Goal: Transaction & Acquisition: Purchase product/service

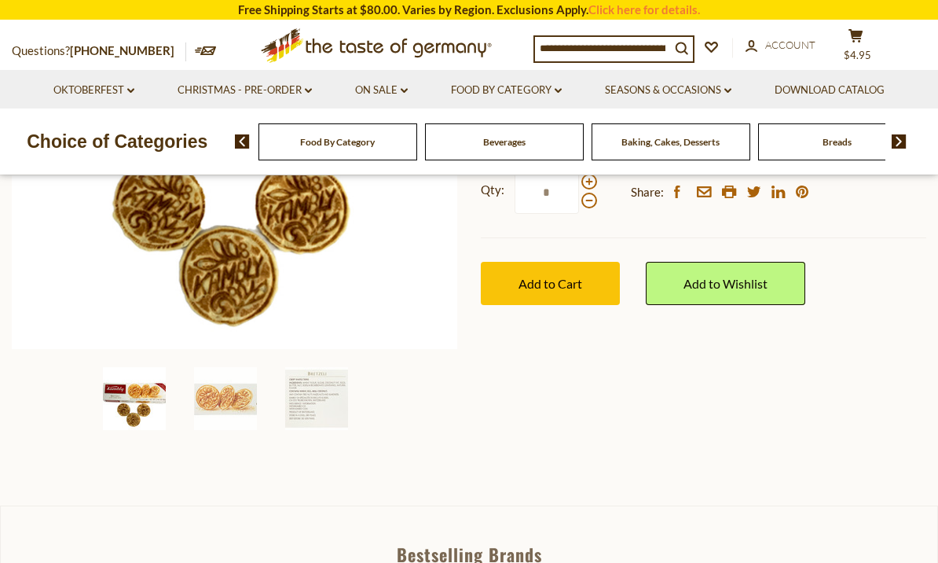
scroll to position [359, 0]
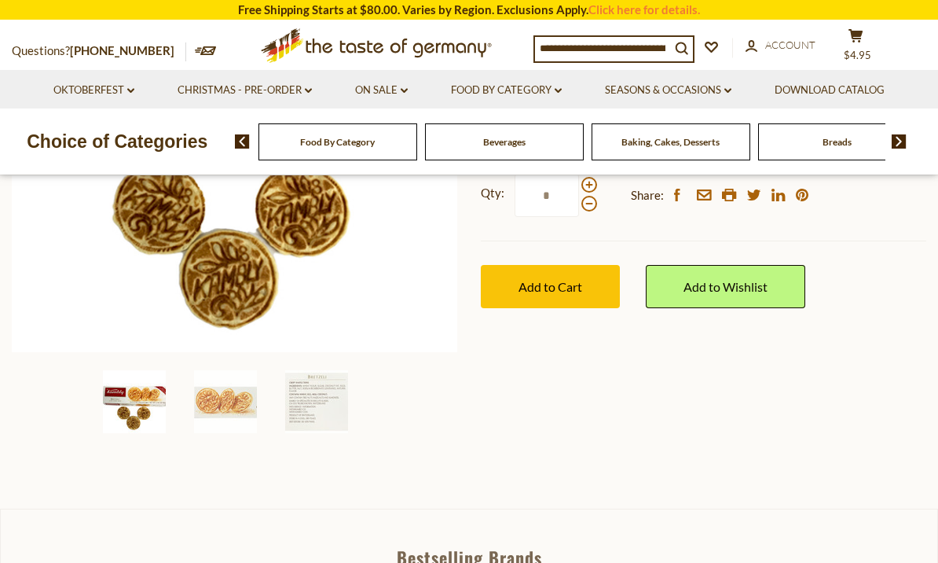
click at [619, 251] on div "Qty: * Share: facebook email printer twitter linkedin pinterest Add to Cart" at bounding box center [704, 241] width 446 height 182
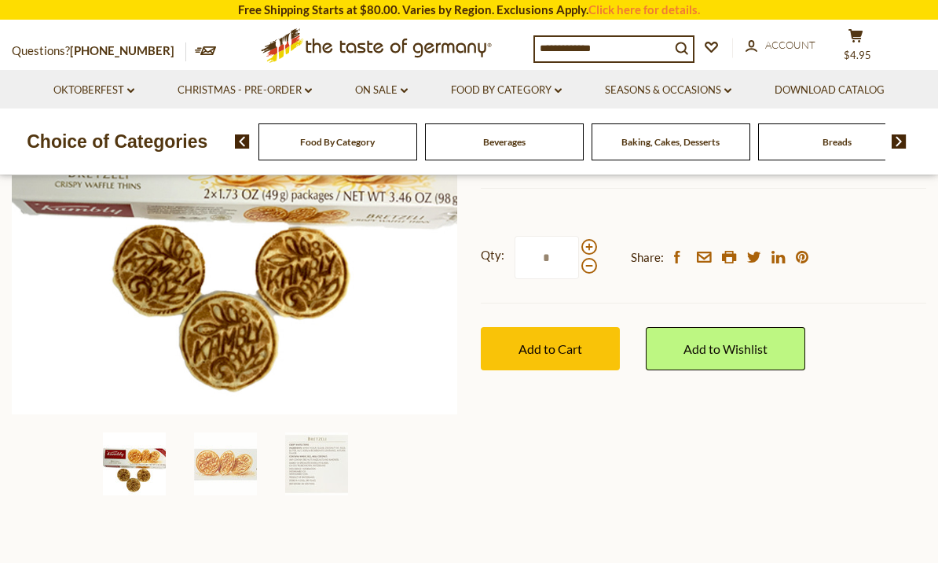
scroll to position [269, 0]
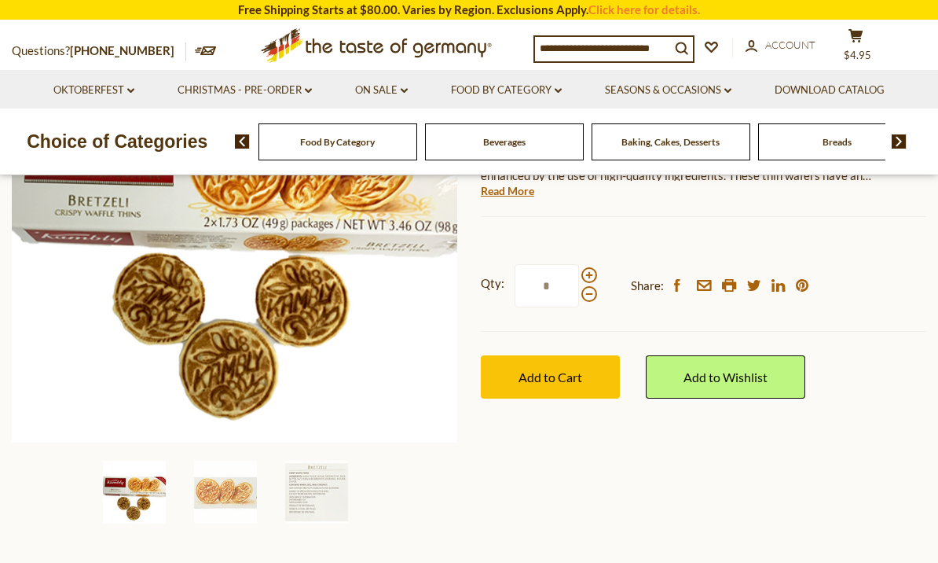
click at [595, 267] on div at bounding box center [590, 284] width 16 height 35
click at [579, 266] on input "*" at bounding box center [547, 285] width 64 height 43
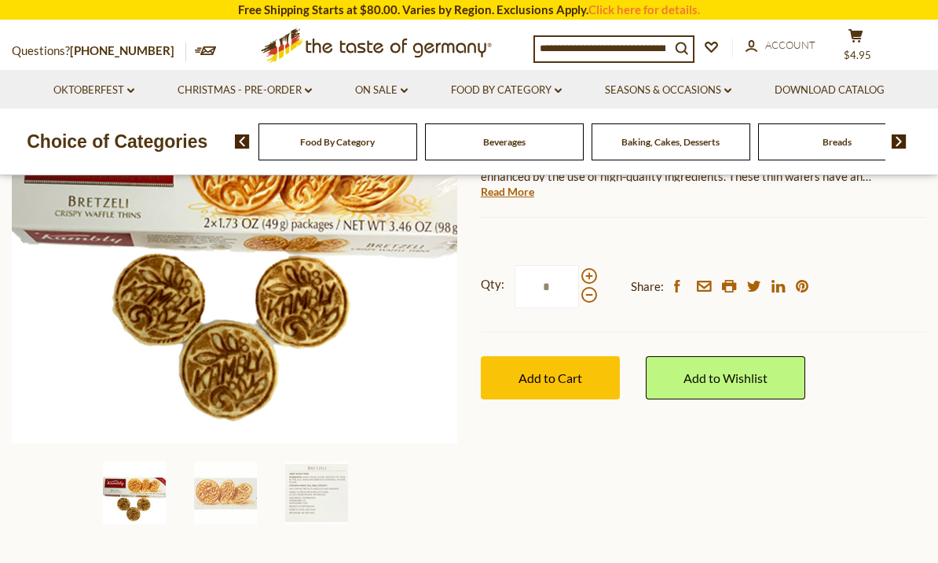
click at [594, 274] on span at bounding box center [590, 276] width 16 height 16
click at [579, 274] on input "*" at bounding box center [547, 286] width 64 height 43
click at [594, 268] on div at bounding box center [590, 285] width 16 height 35
click at [579, 265] on input "*" at bounding box center [547, 286] width 64 height 43
click at [595, 268] on div at bounding box center [590, 285] width 16 height 35
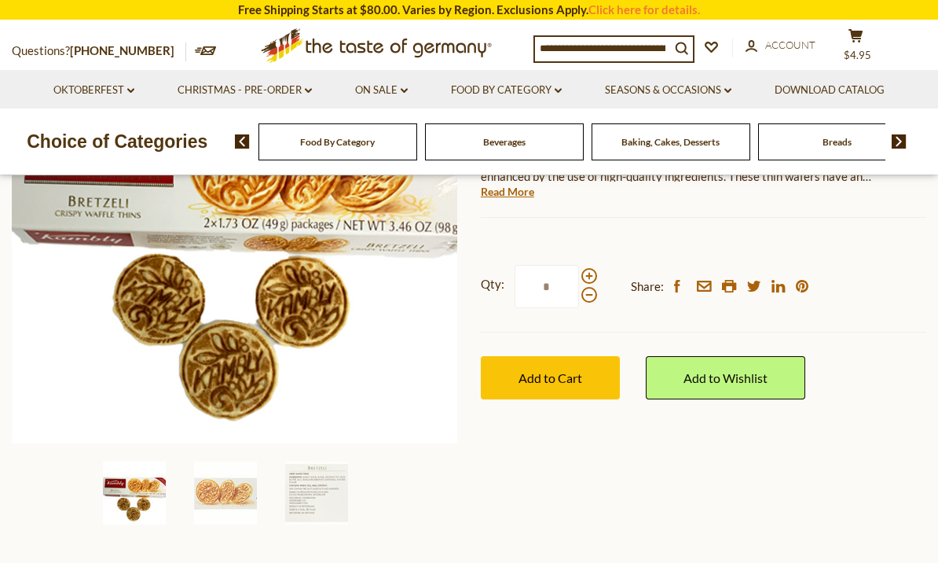
click at [579, 265] on input "*" at bounding box center [547, 286] width 64 height 43
click at [595, 270] on span at bounding box center [590, 276] width 16 height 16
click at [579, 270] on input "*" at bounding box center [547, 286] width 64 height 43
click at [594, 268] on div at bounding box center [590, 285] width 16 height 35
click at [579, 266] on input "*" at bounding box center [547, 286] width 64 height 43
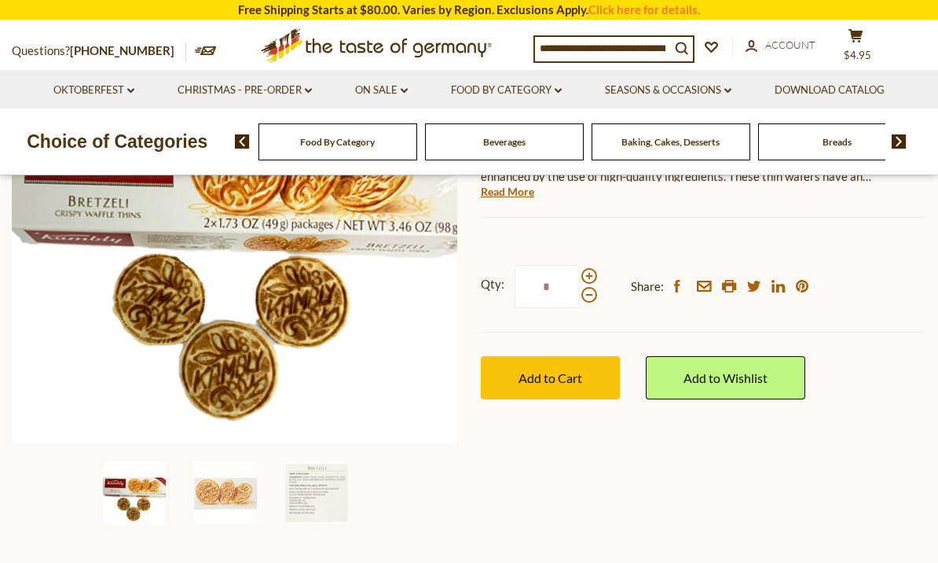
click at [595, 271] on span at bounding box center [590, 276] width 16 height 16
click at [579, 271] on input "*" at bounding box center [547, 286] width 64 height 43
click at [591, 277] on span at bounding box center [590, 276] width 16 height 16
click at [579, 277] on input "*" at bounding box center [547, 286] width 64 height 43
click at [593, 273] on span at bounding box center [590, 276] width 16 height 16
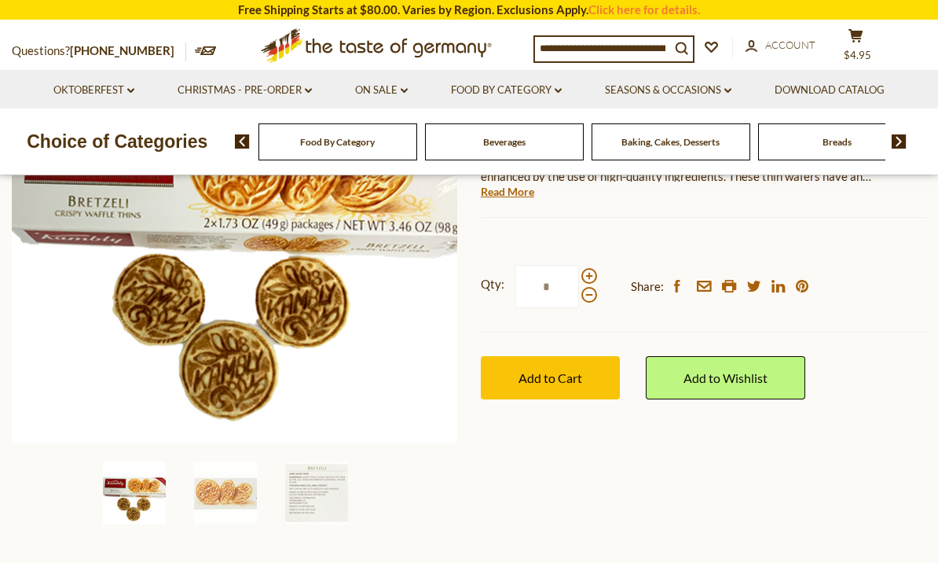
click at [579, 273] on input "*" at bounding box center [547, 286] width 64 height 43
click at [559, 373] on span "Add to Cart" at bounding box center [551, 377] width 64 height 15
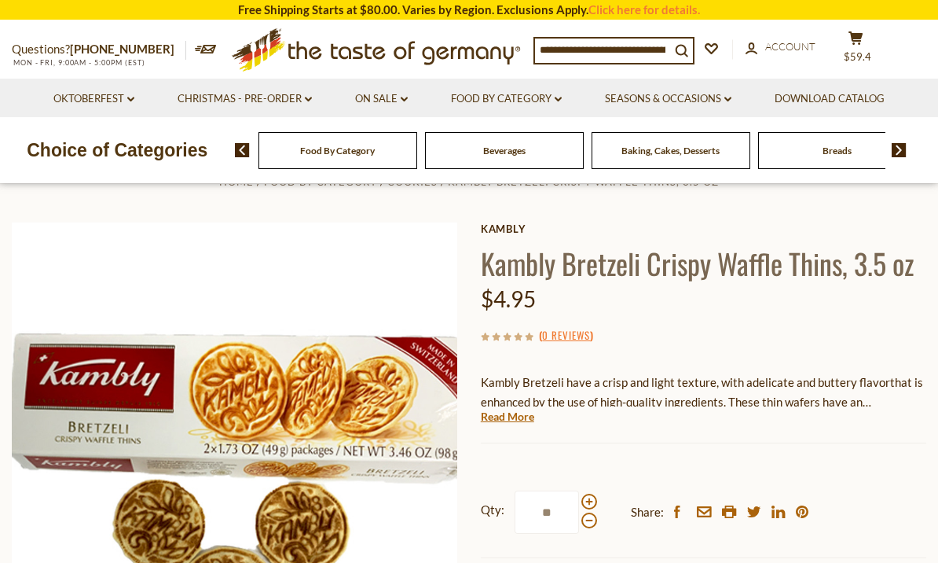
scroll to position [0, 0]
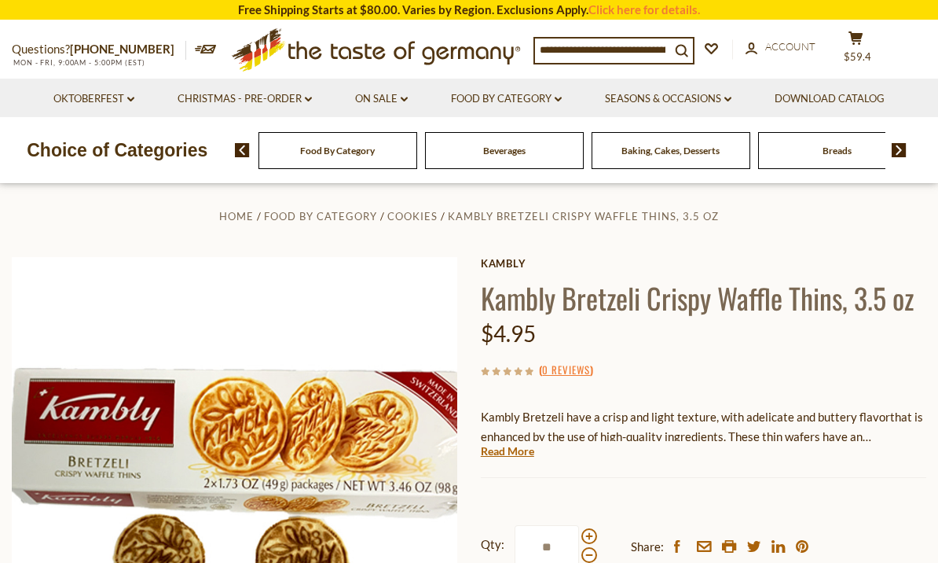
click at [856, 50] on span "$59.4" at bounding box center [858, 56] width 28 height 13
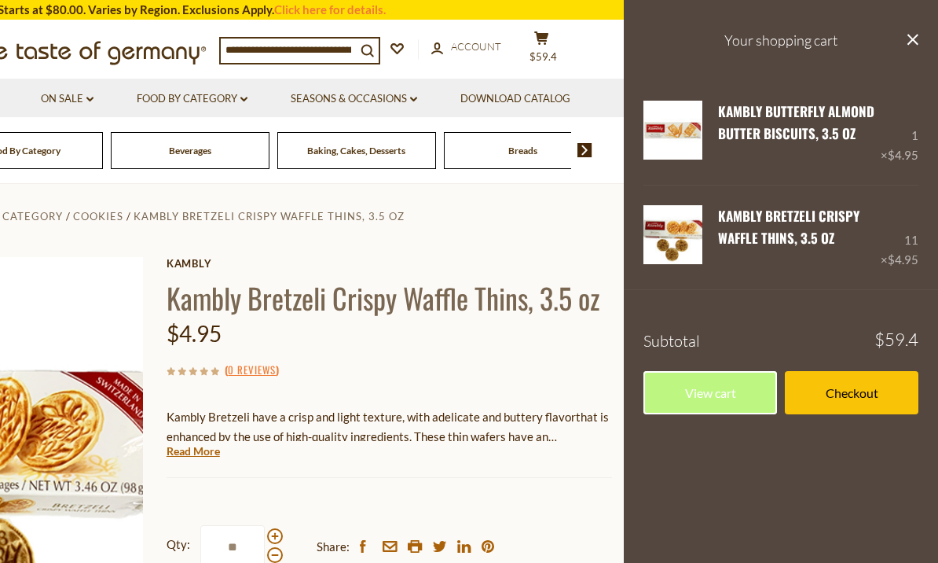
click at [916, 140] on div "1 × $4.95" at bounding box center [900, 133] width 38 height 64
click at [915, 144] on div "1 × $4.95" at bounding box center [900, 133] width 38 height 64
click at [918, 38] on icon "close" at bounding box center [913, 40] width 12 height 12
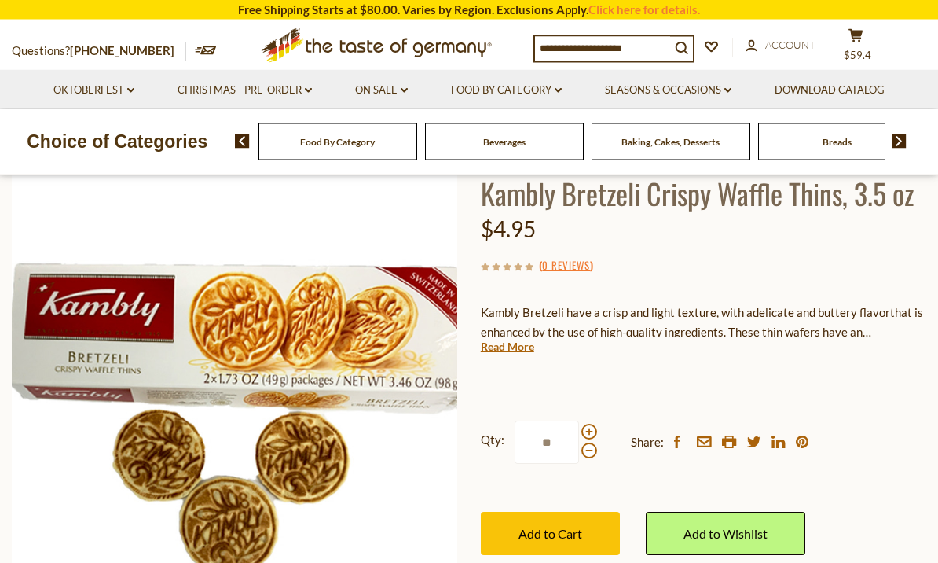
scroll to position [170, 0]
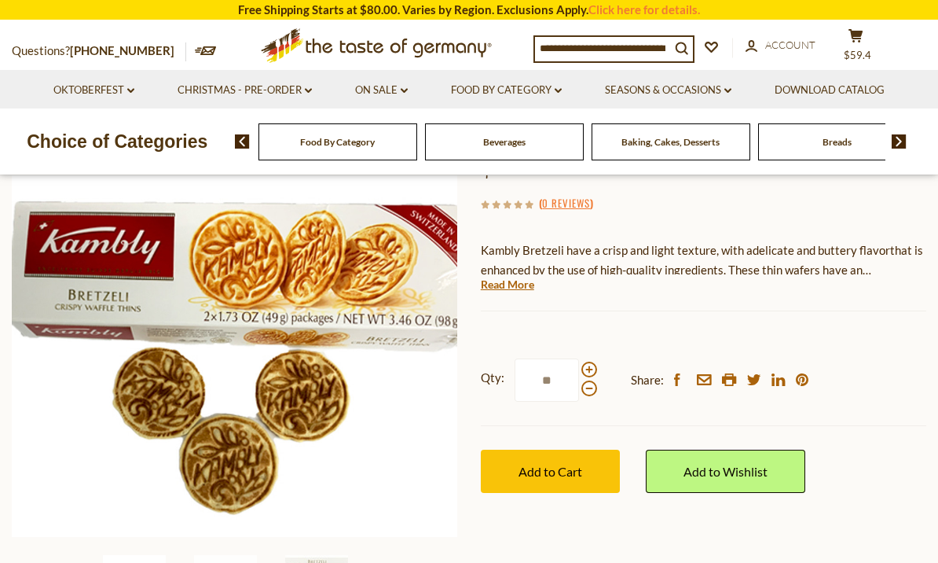
click at [594, 362] on div at bounding box center [590, 379] width 16 height 35
click at [579, 361] on input "**" at bounding box center [547, 379] width 64 height 43
click at [595, 369] on span at bounding box center [590, 370] width 16 height 16
click at [579, 369] on input "**" at bounding box center [547, 379] width 64 height 43
click at [593, 368] on span at bounding box center [590, 370] width 16 height 16
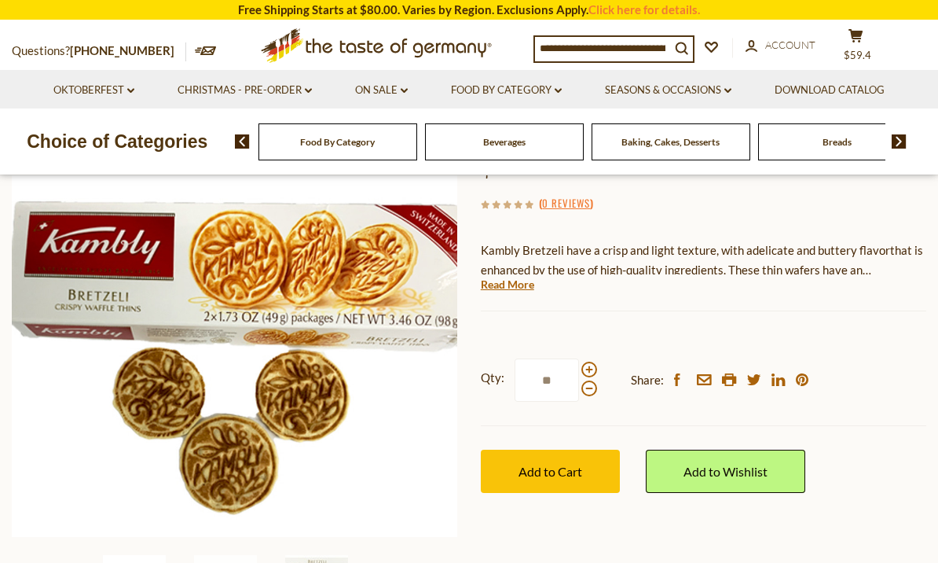
click at [579, 368] on input "**" at bounding box center [547, 379] width 64 height 43
click at [526, 472] on span "Add to Cart" at bounding box center [551, 471] width 64 height 15
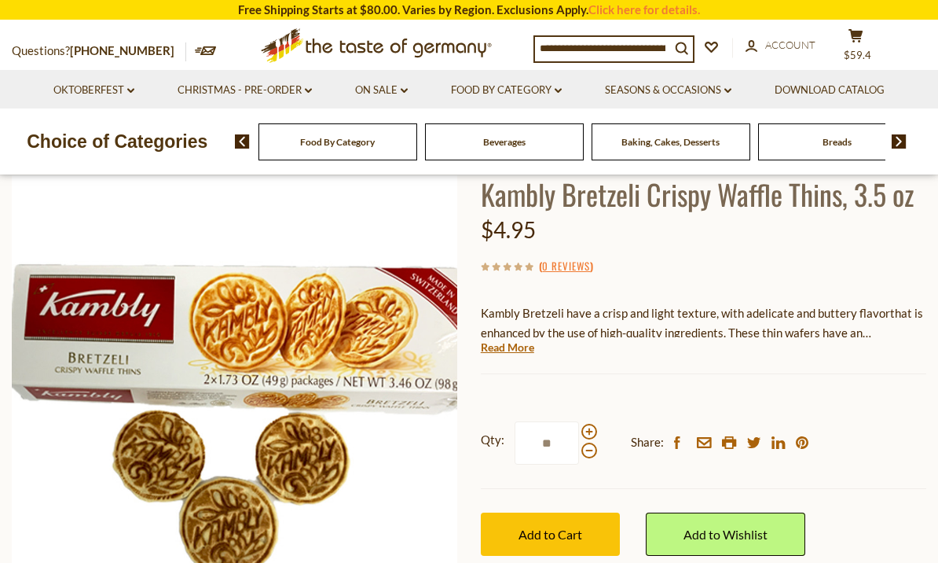
scroll to position [149, 0]
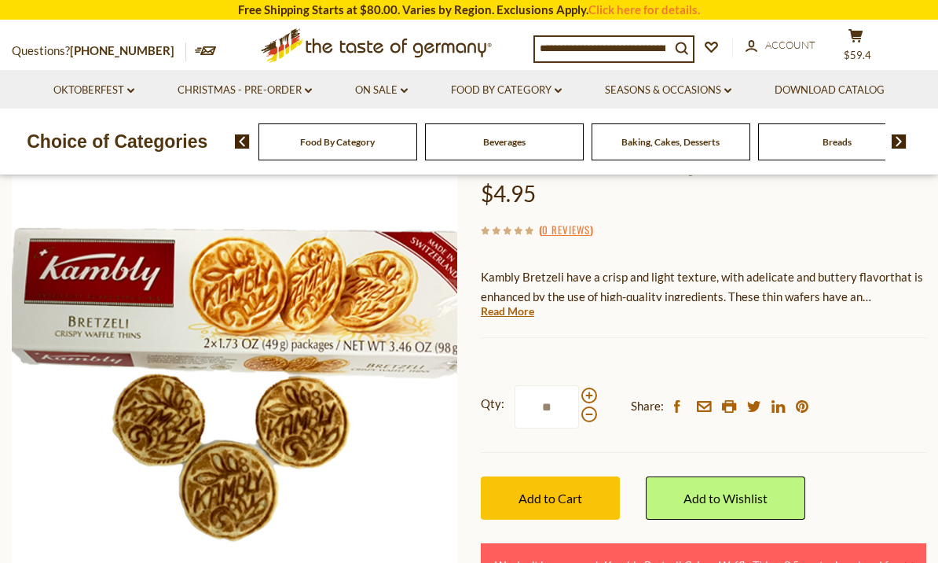
click at [593, 417] on span at bounding box center [590, 414] width 16 height 16
click at [579, 417] on input "**" at bounding box center [547, 406] width 64 height 43
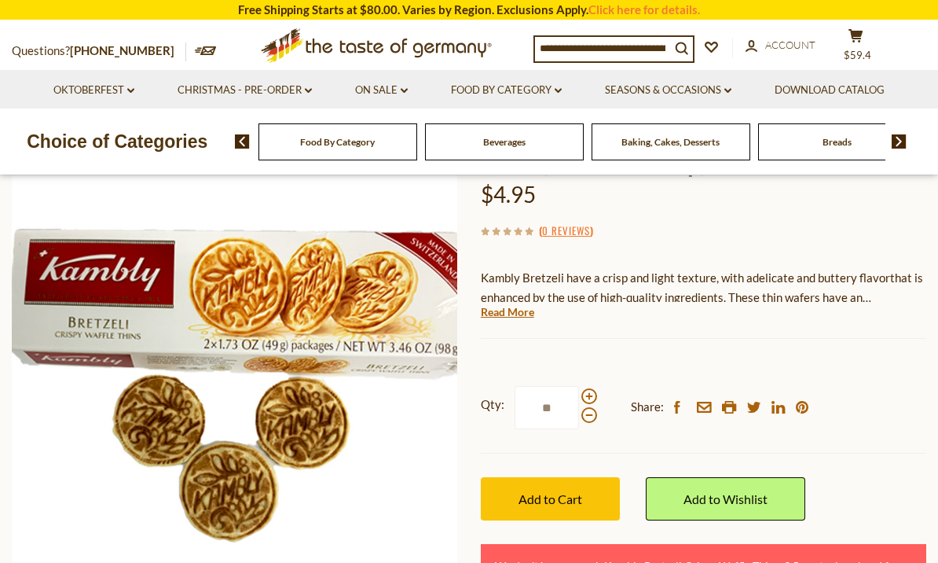
click at [590, 414] on span at bounding box center [590, 415] width 16 height 16
click at [579, 414] on input "**" at bounding box center [547, 407] width 64 height 43
click at [593, 418] on span at bounding box center [590, 415] width 16 height 16
click at [579, 418] on input "**" at bounding box center [547, 407] width 64 height 43
click at [595, 416] on span at bounding box center [590, 415] width 16 height 16
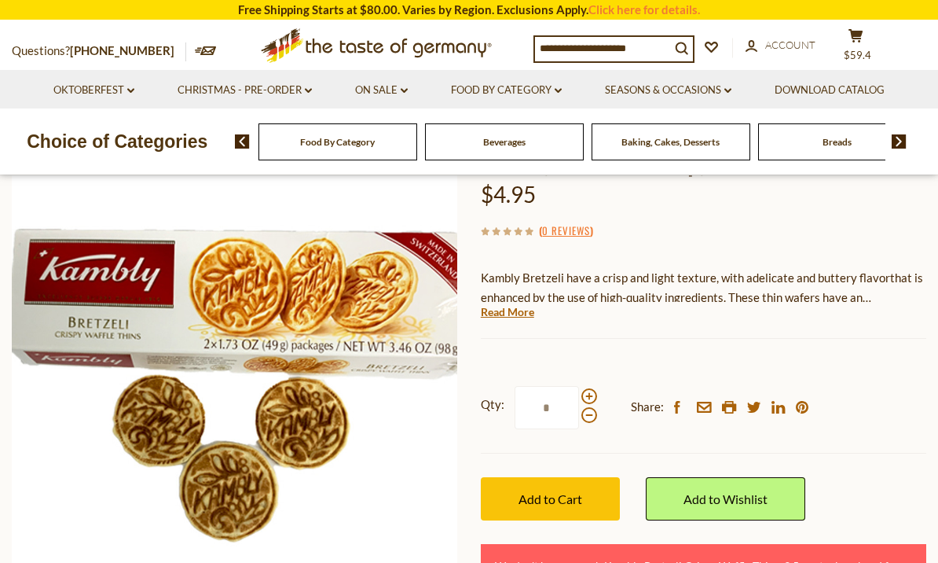
click at [579, 416] on input "*" at bounding box center [547, 407] width 64 height 43
click at [594, 389] on span at bounding box center [590, 396] width 16 height 16
click at [579, 389] on input "*" at bounding box center [547, 407] width 64 height 43
type input "*"
click at [563, 501] on span "Add to Cart" at bounding box center [551, 498] width 64 height 15
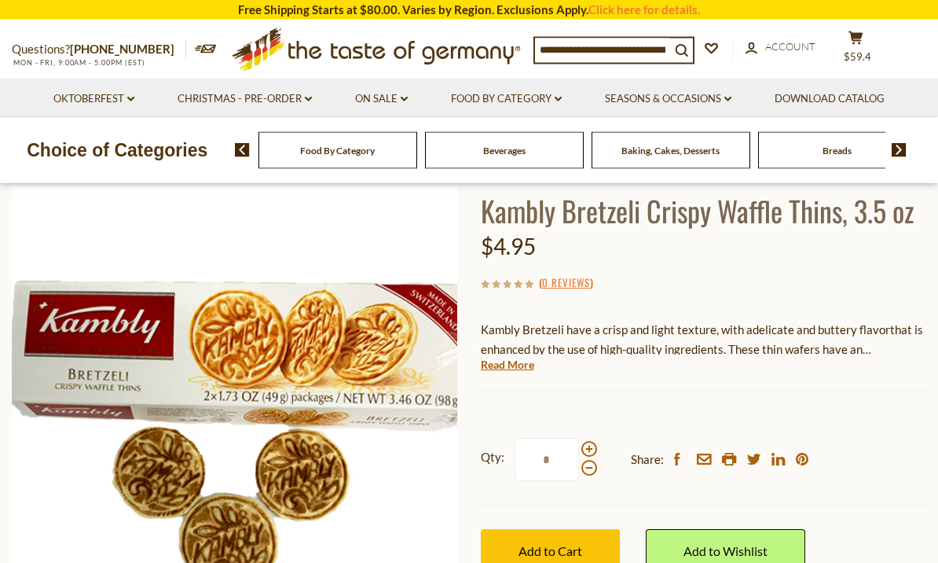
scroll to position [0, 0]
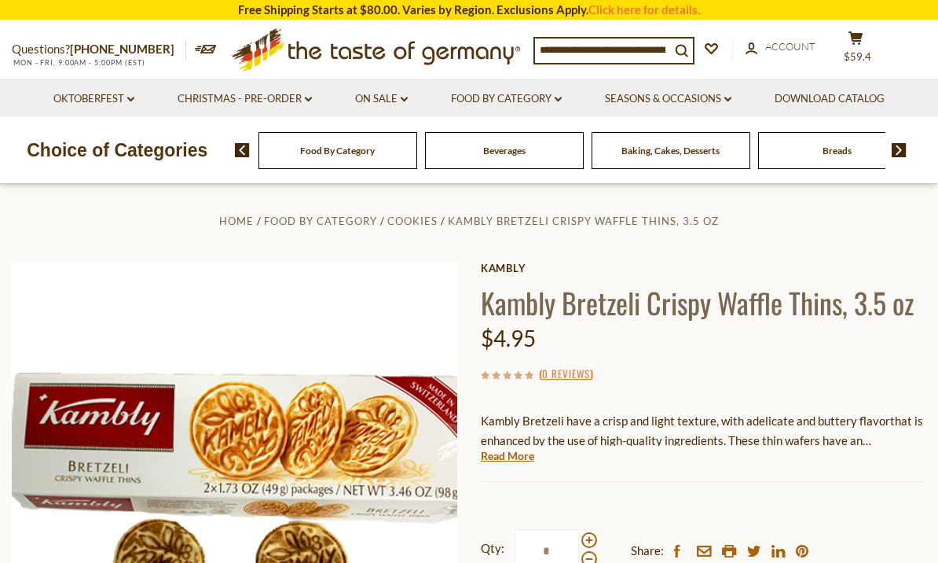
click at [857, 50] on span "$59.4" at bounding box center [858, 56] width 28 height 13
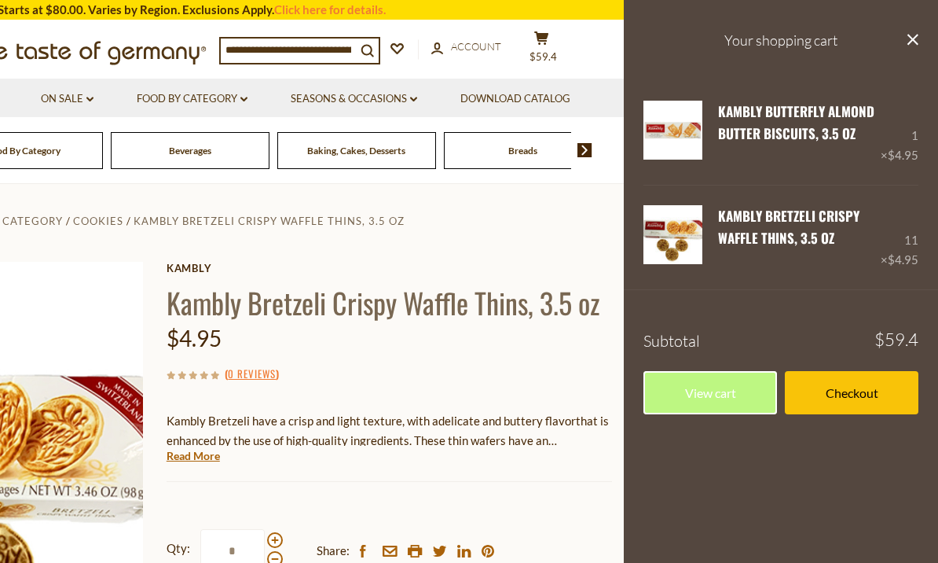
click at [918, 138] on div "1 × $4.95" at bounding box center [900, 133] width 38 height 64
click at [713, 393] on link "View cart" at bounding box center [711, 392] width 134 height 43
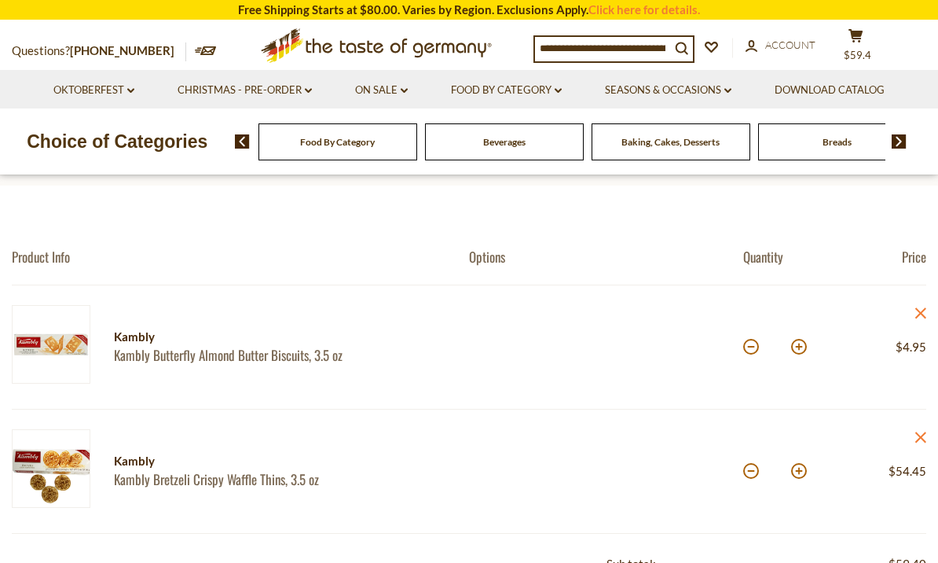
scroll to position [96, 0]
click at [803, 475] on button at bounding box center [799, 471] width 16 height 16
type input "**"
click at [800, 351] on button at bounding box center [799, 347] width 16 height 16
type input "*"
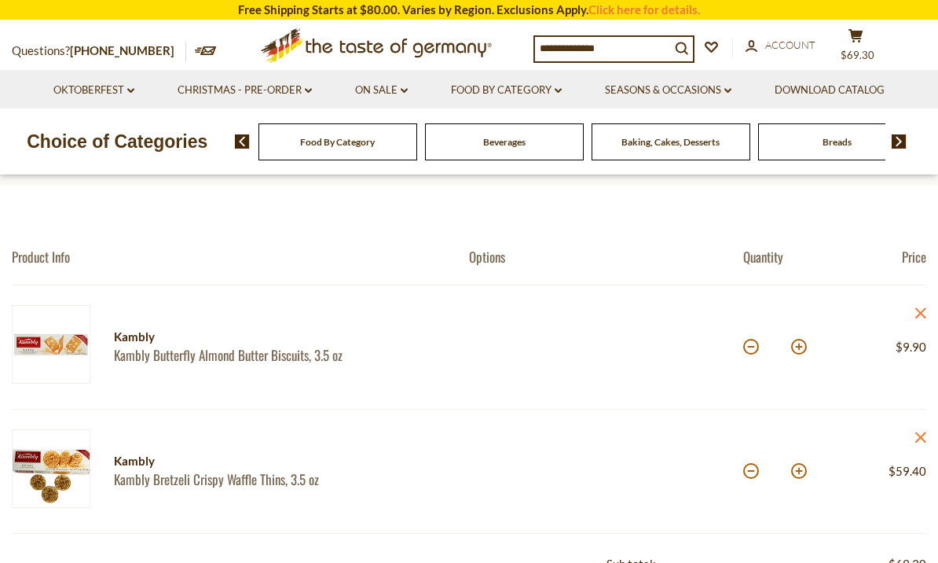
click at [806, 352] on button at bounding box center [799, 347] width 16 height 16
type input "*"
click at [754, 344] on button at bounding box center [751, 347] width 16 height 16
type input "*"
click at [798, 348] on button at bounding box center [799, 347] width 16 height 16
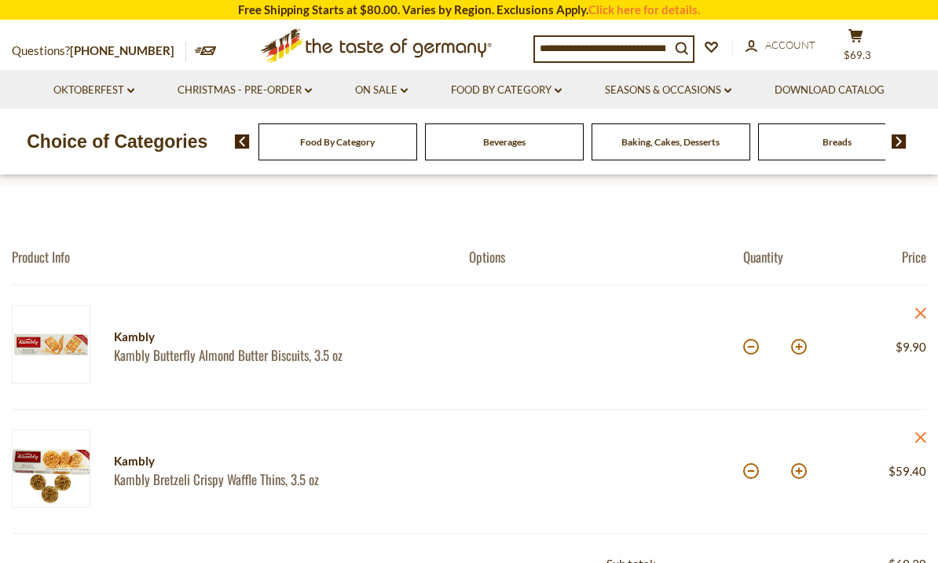
type input "*"
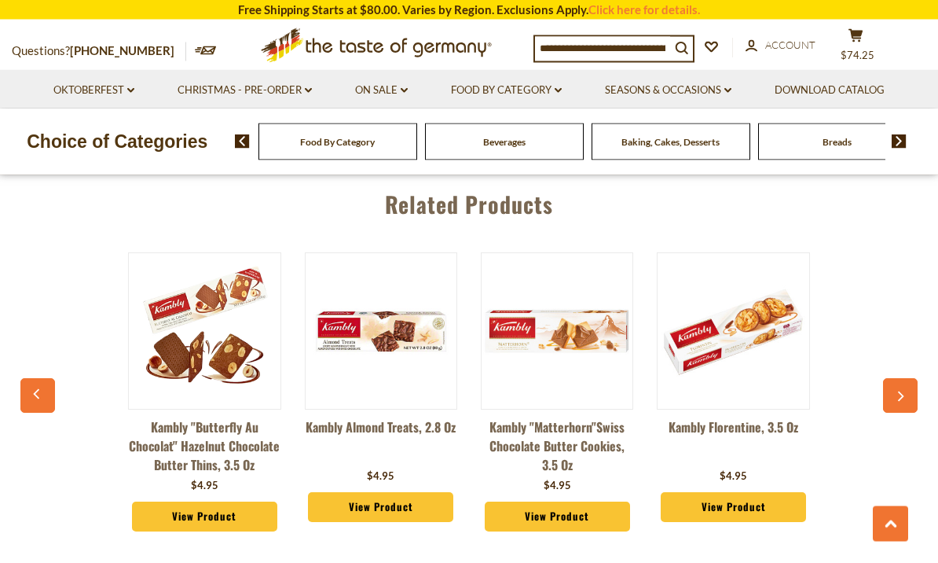
scroll to position [1069, 0]
click at [762, 505] on link "View Product" at bounding box center [733, 507] width 145 height 30
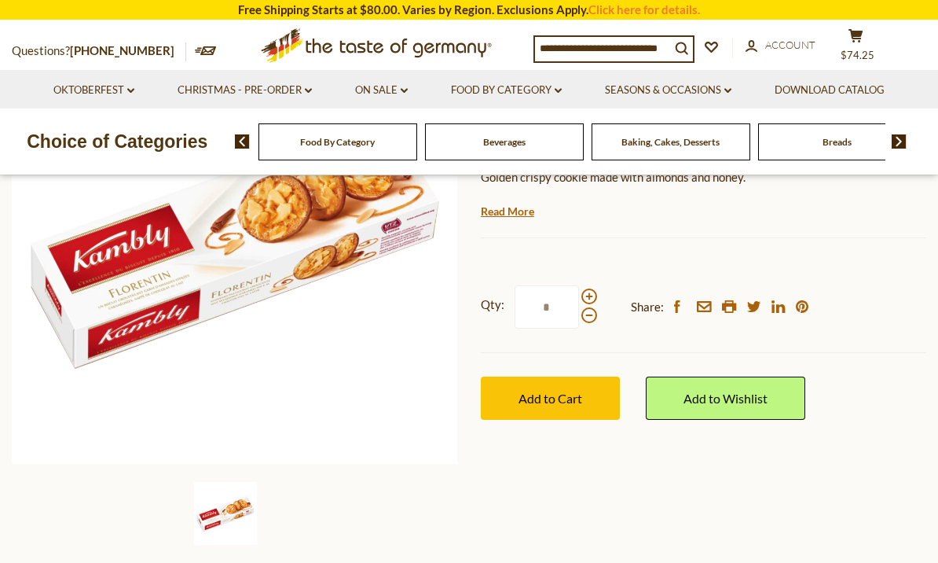
scroll to position [238, 0]
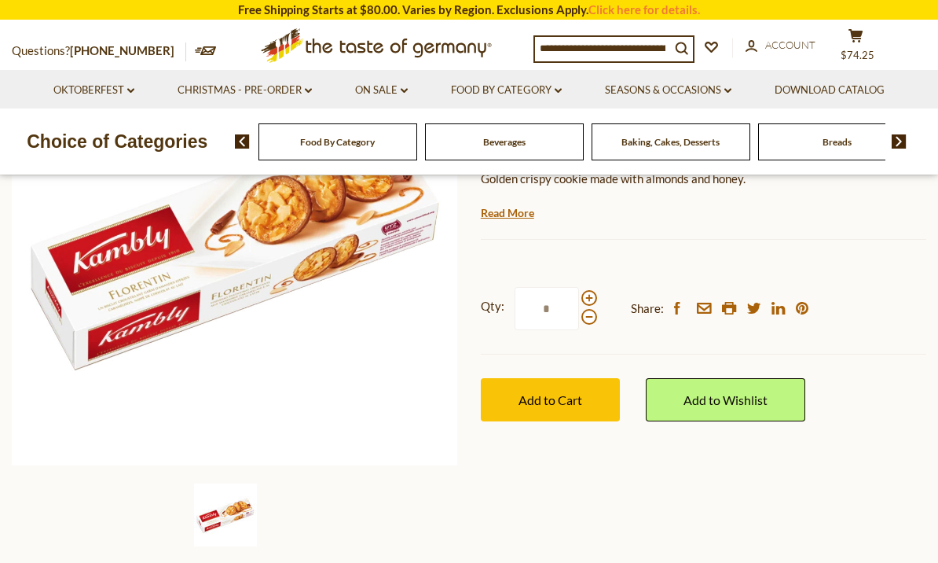
click at [594, 292] on span at bounding box center [590, 298] width 16 height 16
click at [579, 292] on input "*" at bounding box center [547, 308] width 64 height 43
click at [595, 296] on span at bounding box center [590, 298] width 16 height 16
click at [579, 296] on input "*" at bounding box center [547, 308] width 64 height 43
click at [593, 296] on span at bounding box center [590, 298] width 16 height 16
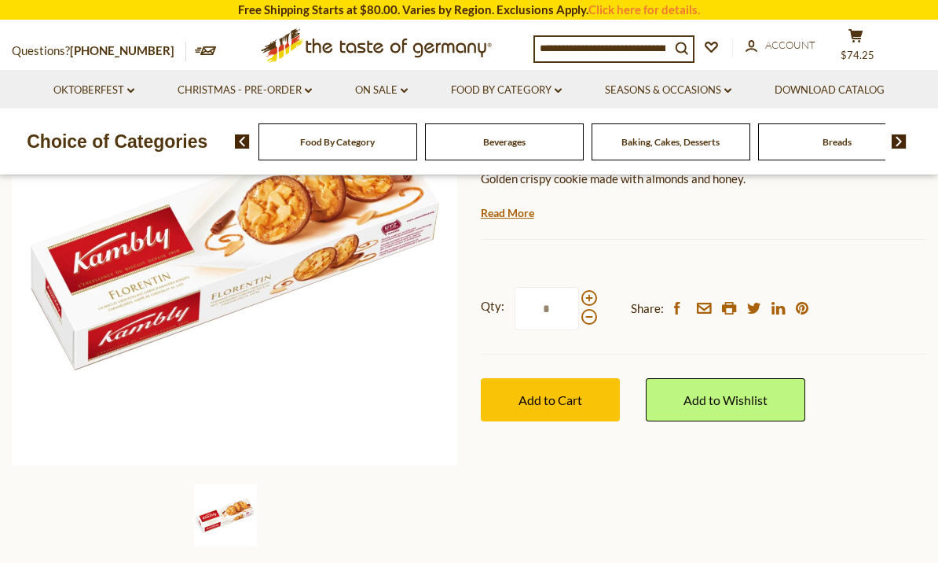
click at [579, 296] on input "*" at bounding box center [547, 308] width 64 height 43
type input "*"
click at [534, 406] on button "Add to Cart" at bounding box center [550, 399] width 139 height 43
click at [860, 40] on icon at bounding box center [856, 35] width 14 height 13
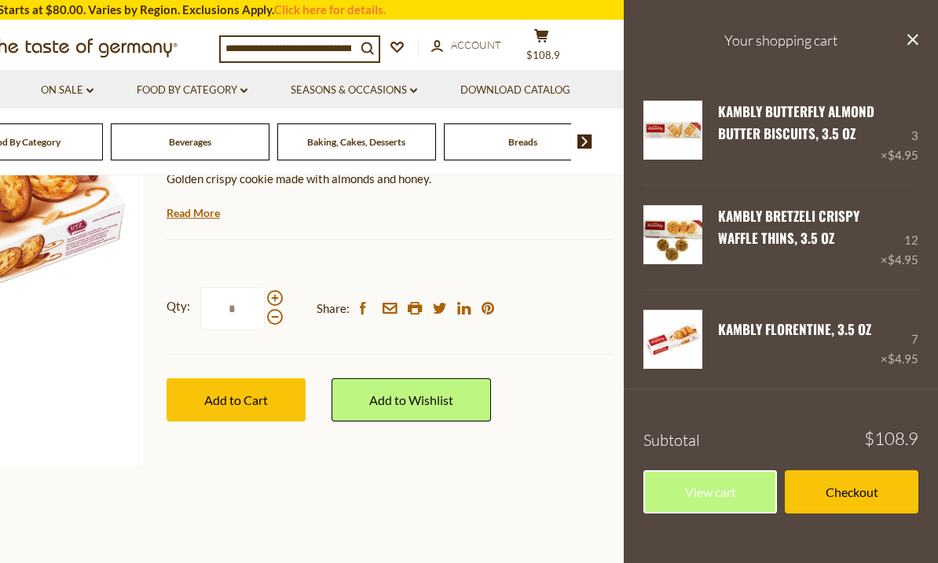
click at [870, 500] on link "Checkout" at bounding box center [852, 491] width 134 height 43
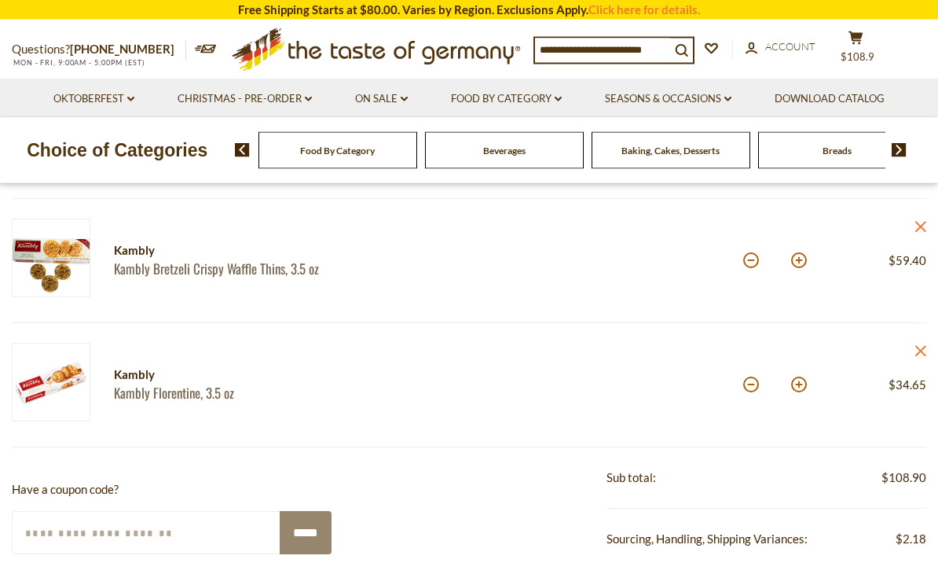
scroll to position [336, 0]
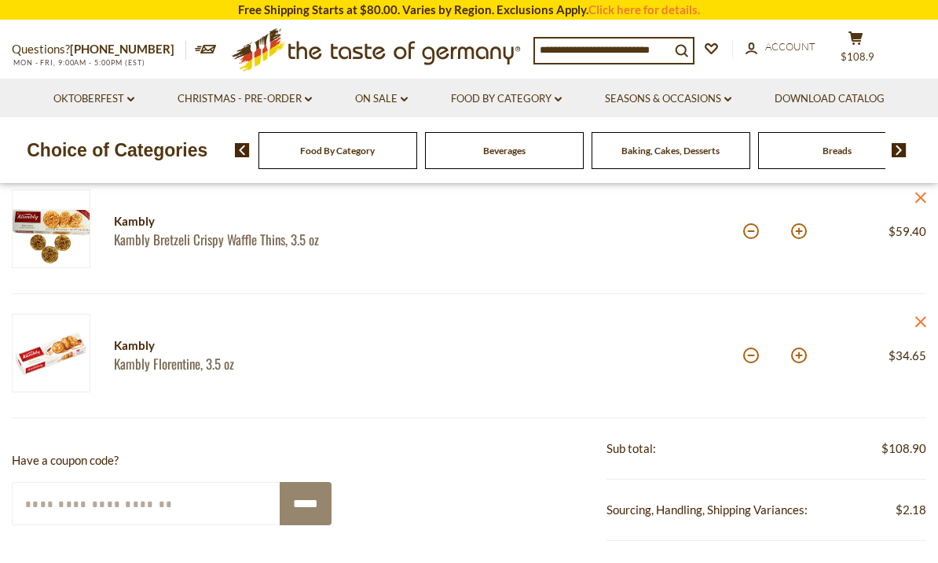
click at [752, 358] on button at bounding box center [751, 355] width 16 height 16
type input "*"
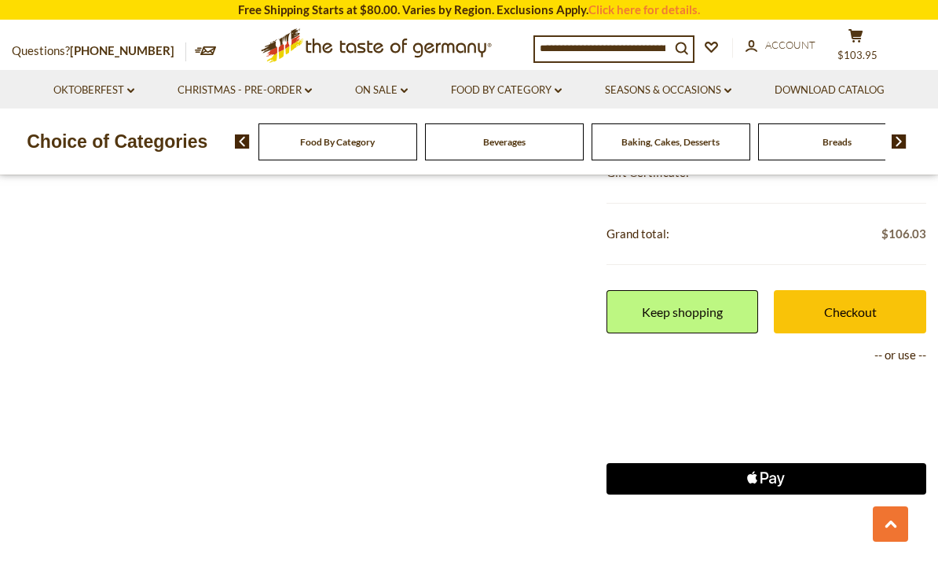
scroll to position [787, 0]
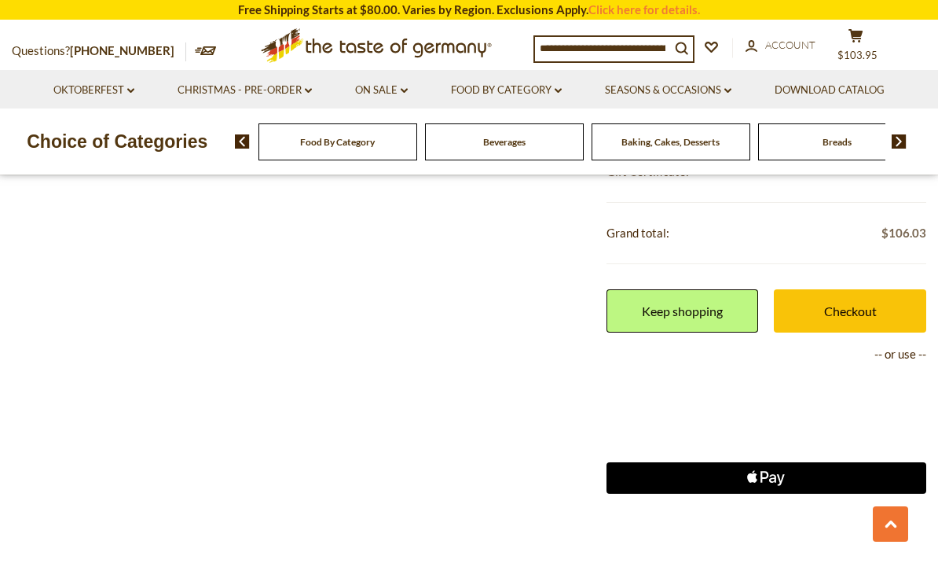
click at [883, 316] on link "Checkout" at bounding box center [850, 310] width 152 height 43
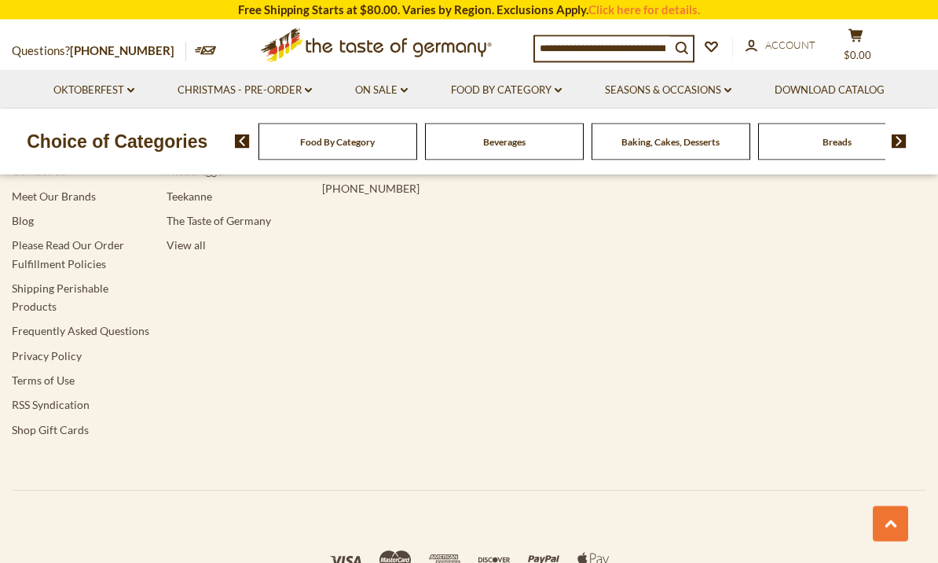
scroll to position [707, 0]
